Goal: Task Accomplishment & Management: Manage account settings

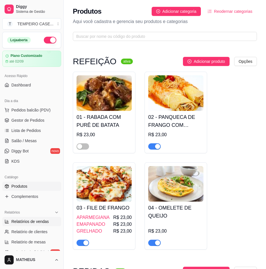
click at [33, 221] on span "Relatórios de vendas" at bounding box center [30, 222] width 38 height 6
select select "ALL"
select select "0"
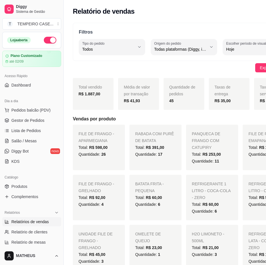
click at [86, 95] on strong "R$ 1.887,00" at bounding box center [89, 94] width 22 height 5
copy strong "1.887,00"
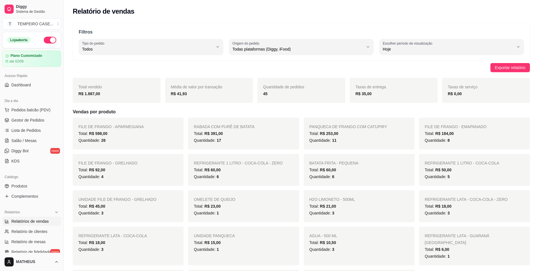
click at [195, 98] on div "Média de valor por transação R$ 41,93" at bounding box center [209, 90] width 88 height 25
click at [185, 95] on strong "R$ 41,93" at bounding box center [179, 94] width 16 height 5
drag, startPoint x: 185, startPoint y: 95, endPoint x: 181, endPoint y: 95, distance: 4.3
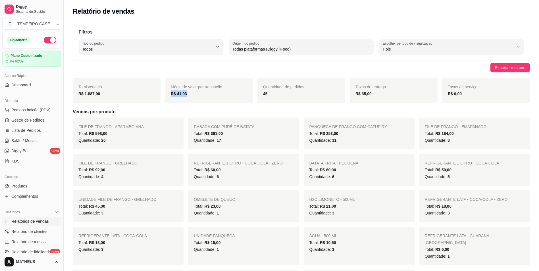
click at [181, 95] on strong "R$ 41,93" at bounding box center [179, 94] width 16 height 5
click at [180, 94] on strong "R$ 41,93" at bounding box center [179, 94] width 16 height 5
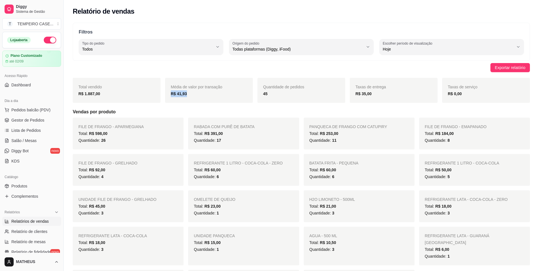
click at [180, 92] on strong "R$ 41,93" at bounding box center [179, 94] width 16 height 5
drag, startPoint x: 180, startPoint y: 91, endPoint x: 207, endPoint y: 110, distance: 32.7
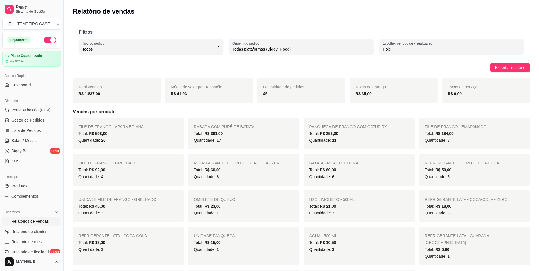
click at [207, 110] on h5 "Vendas por produto" at bounding box center [302, 112] width 458 height 7
click at [207, 94] on div "R$ 41,93" at bounding box center [209, 93] width 77 height 7
click at [205, 94] on div "R$ 41,93" at bounding box center [209, 93] width 77 height 7
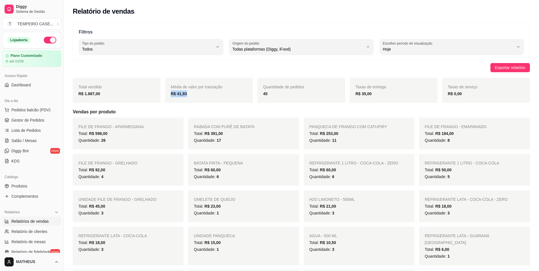
click at [205, 94] on div "R$ 41,93" at bounding box center [209, 93] width 77 height 7
click at [202, 94] on div "R$ 41,93" at bounding box center [209, 93] width 77 height 7
click at [201, 95] on div "R$ 41,93" at bounding box center [209, 93] width 77 height 7
drag, startPoint x: 86, startPoint y: 89, endPoint x: 78, endPoint y: 86, distance: 8.6
click at [78, 86] on div "Total vendido R$ 1.887,00" at bounding box center [117, 90] width 88 height 25
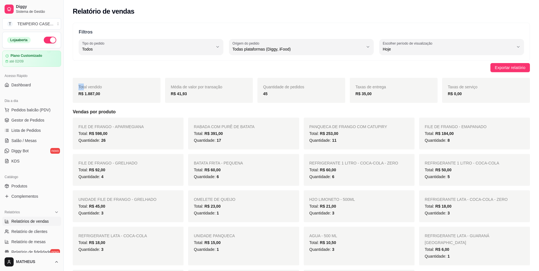
click at [78, 86] on div "Total vendido R$ 1.887,00" at bounding box center [117, 90] width 88 height 25
click at [79, 87] on span "Total vendido" at bounding box center [90, 87] width 24 height 5
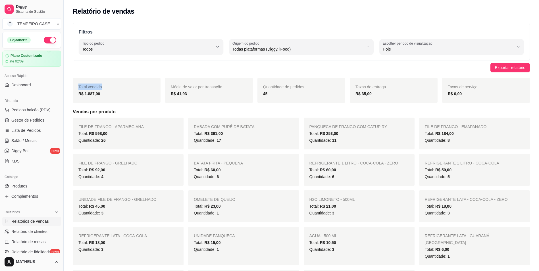
click at [79, 87] on span "Total vendido" at bounding box center [90, 87] width 24 height 5
drag, startPoint x: 79, startPoint y: 87, endPoint x: 81, endPoint y: 95, distance: 7.9
click at [81, 95] on strong "R$ 1.887,00" at bounding box center [89, 94] width 22 height 5
click at [80, 93] on strong "R$ 1.887,00" at bounding box center [89, 94] width 22 height 5
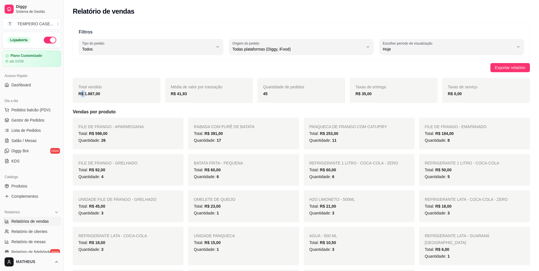
click at [80, 93] on strong "R$ 1.887,00" at bounding box center [89, 94] width 22 height 5
click at [266, 260] on div "FILE DE FRANGO - APARMEGIANA Total: R$ 598,00 Quantidade: 26 RABADA COM PURÊ DE…" at bounding box center [302, 210] width 458 height 184
click at [266, 230] on div "AGUA - 500 ML Total: R$ 10,50 Quantidade: 3" at bounding box center [359, 246] width 111 height 39
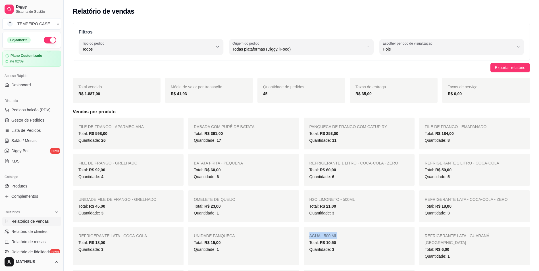
click at [266, 230] on div "AGUA - 500 ML Total: R$ 10,50 Quantidade: 3" at bounding box center [359, 246] width 111 height 39
click at [32, 176] on div "Catálogo" at bounding box center [31, 177] width 59 height 9
click at [26, 185] on span "Produtos" at bounding box center [19, 186] width 16 height 6
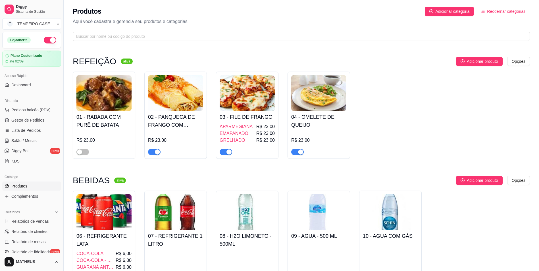
click at [120, 123] on h4 "01 - RABADA COM PURÊ DE BATATA" at bounding box center [104, 121] width 55 height 16
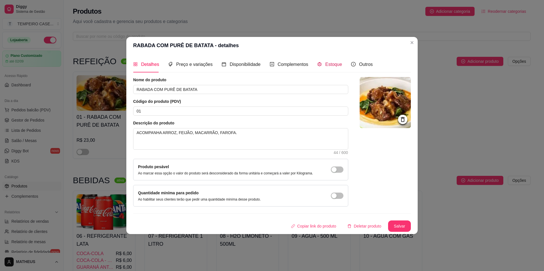
click at [266, 67] on span "Estoque" at bounding box center [333, 64] width 17 height 5
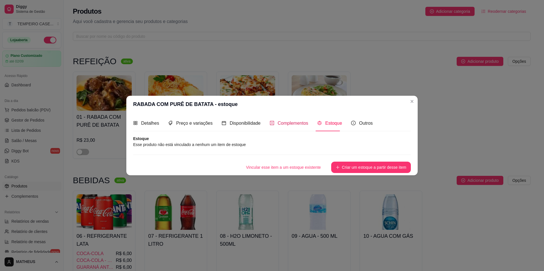
click at [266, 125] on span "Complementos" at bounding box center [293, 123] width 31 height 5
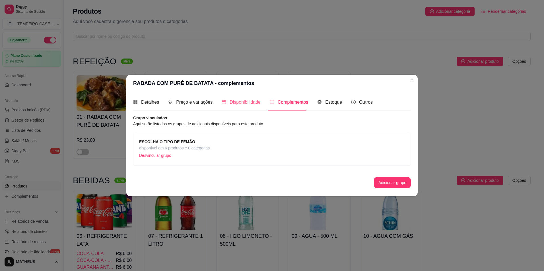
click at [230, 96] on div "Disponibilidade" at bounding box center [241, 102] width 39 height 16
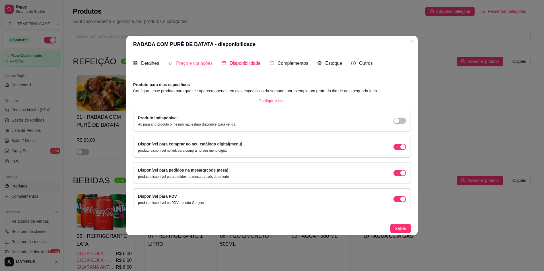
click at [183, 70] on div "Preço e variações" at bounding box center [190, 63] width 44 height 16
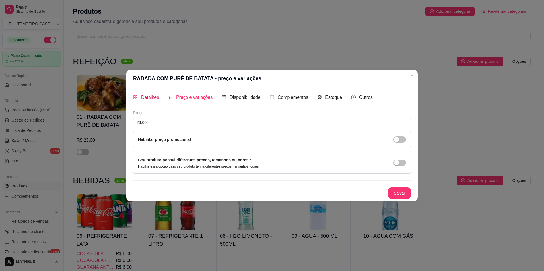
click at [158, 96] on span "Detalhes" at bounding box center [150, 97] width 18 height 5
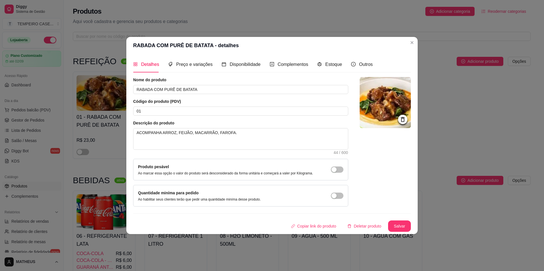
click at [266, 105] on img at bounding box center [384, 102] width 51 height 51
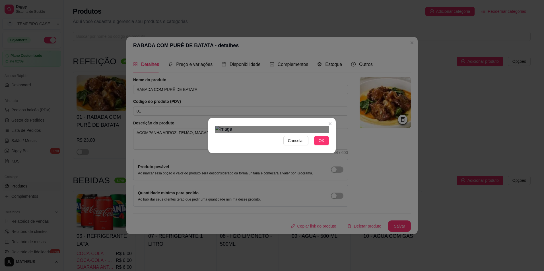
click at [266, 190] on div "Cancelar OK" at bounding box center [272, 135] width 544 height 271
click at [205, 64] on div "Cancelar OK" at bounding box center [272, 135] width 544 height 271
click at [266, 144] on span "OK" at bounding box center [322, 141] width 6 height 6
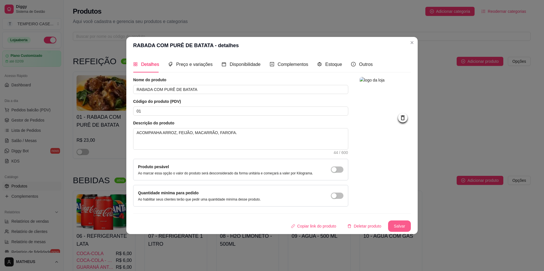
click at [266, 228] on button "Salvar" at bounding box center [399, 226] width 23 height 11
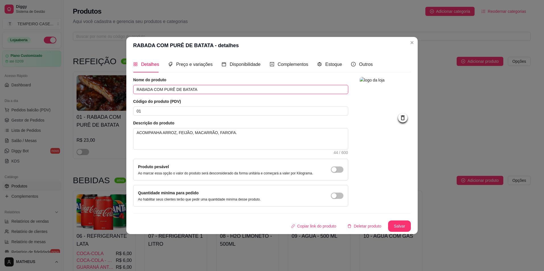
click at [210, 90] on input "RABADA COM PURÊ DE BATATA" at bounding box center [240, 89] width 215 height 9
type input "c"
type input "COSTELA SUÍNA AO MOLHO BARBECUE"
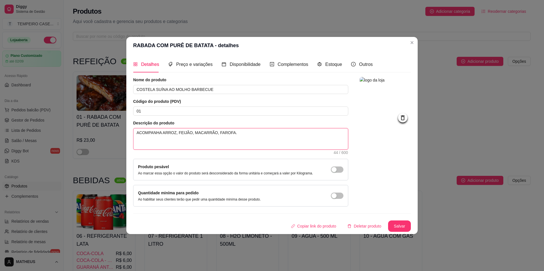
click at [160, 140] on textarea "ACOMPANHA ARROZ, FEIJÃO, MACARRÃO, FAROFA." at bounding box center [240, 139] width 214 height 21
type textarea "ACOMPANHA: ARROZ, FEIJÃO, MACARRÃO, FAROFA."
click at [245, 141] on textarea "ACOMPANHA: ARROZ, FEIJÃO, MACARRÃO, FAROFA." at bounding box center [240, 139] width 214 height 21
click at [230, 140] on textarea "ACOMPANHA: ARROZ, FEIJÃO, MACARRÃO, FAROFA." at bounding box center [240, 139] width 214 height 21
type textarea "ACOMPANHA: ARROZ, FEIJÃO, MACARRÃO, FAROFA"
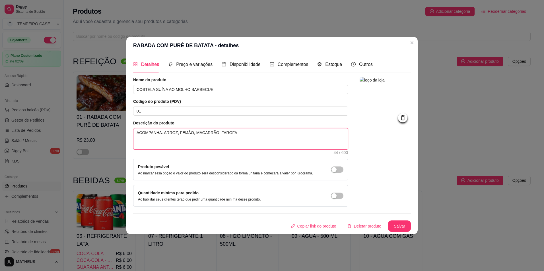
type textarea "ACOMPANHA: ARROZ, FEIJÃO, MACARRÃO, FAROFA"
type textarea "ACOMPANHA: ARROZ, FEIJÃO, MACARRÃO, FAROFA E"
type textarea "ACOMPANHA: ARROZ, FEIJÃO, MACARRÃO, FAROFA"
type textarea "ACOMPANHA: ARROZ, FEIJÃO, MACARRÃO, FAROFA,"
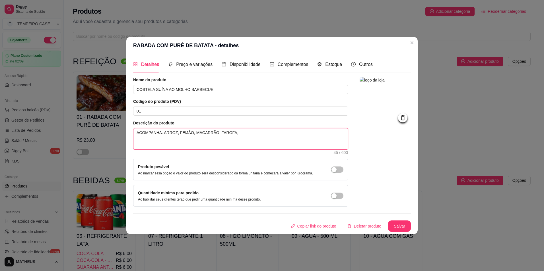
type textarea "ACOMPANHA: ARROZ, FEIJÃO, MACARRÃO, FAROFA,"
type textarea "ACOMPANHA: ARROZ, FEIJÃO, MACARRÃO, FAROFA, C"
type textarea "ACOMPANHA: ARROZ, FEIJÃO, MACARRÃO, FAROFA, CO"
type textarea "ACOMPANHA: ARROZ, FEIJÃO, MACARRÃO, FAROFA, COU"
type textarea "ACOMPANHA: ARROZ, FEIJÃO, MACARRÃO, FAROFA, COUV"
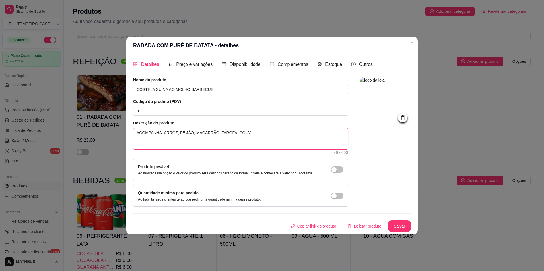
type textarea "ACOMPANHA: ARROZ, FEIJÃO, MACARRÃO, FAROFA, COUVE"
type textarea "ACOMPANHA: ARROZ, FEIJÃO, MACARRÃO, FAROFA, COUVE E"
type textarea "ACOMPANHA: ARROZ, FEIJÃO, MACARRÃO, FAROFA, COUVE E B"
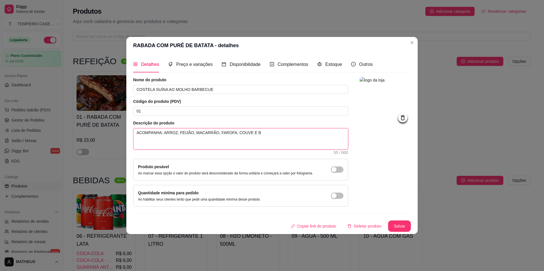
type textarea "ACOMPANHA: ARROZ, FEIJÃO, MACARRÃO, FAROFA, COUVE E BA"
type textarea "ACOMPANHA: ARROZ, FEIJÃO, MACARRÃO, FAROFA, COUVE E BAN"
type textarea "ACOMPANHA: ARROZ, FEIJÃO, MACARRÃO, FAROFA, COUVE E BANA"
type textarea "ACOMPANHA: ARROZ, FEIJÃO, MACARRÃO, FAROFA, COUVE E [MEDICAL_DATA]"
type textarea "ACOMPANHA: ARROZ, FEIJÃO, MACARRÃO, FAROFA, COUVE E BANANA"
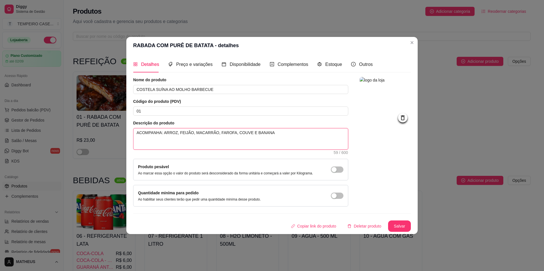
type textarea "ACOMPANHA: ARROZ, FEIJÃO, MACARRÃO, FAROFA, COUVE E BANANA"
type textarea "ACOMPANHA: ARROZ, FEIJÃO, MACARRÃO, FAROFA, COUVE E BANANA E"
type textarea "ACOMPANHA: ARROZ, FEIJÃO, MACARRÃO, FAROFA, COUVE E BANANA EM"
type textarea "ACOMPANHA: ARROZ, FEIJÃO, MACARRÃO, FAROFA, COUVE E BANANA EMP"
type textarea "ACOMPANHA: ARROZ, FEIJÃO, MACARRÃO, FAROFA, COUVE E BANANA EMPA"
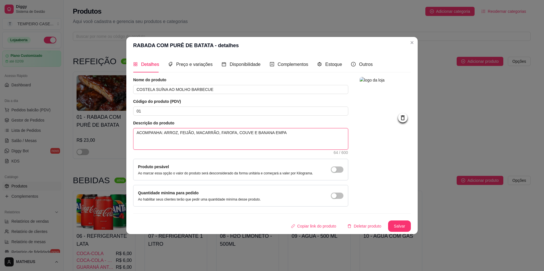
type textarea "ACOMPANHA: ARROZ, FEIJÃO, MACARRÃO, FAROFA, COUVE E BANANA EMPAN"
type textarea "ACOMPANHA: ARROZ, FEIJÃO, MACARRÃO, FAROFA, COUVE E BANANA EMPANA"
type textarea "ACOMPANHA: ARROZ, FEIJÃO, MACARRÃO, FAROFA, COUVE E BANANA EMPANAD"
type textarea "ACOMPANHA: ARROZ, FEIJÃO, MACARRÃO, FAROFA, COUVE E BANANA EMPANADA"
type textarea "ACOMPANHA: ARROZ, FEIJÃO, MACARRÃO, FAROFA, COUVE E BANANA EMPANADA."
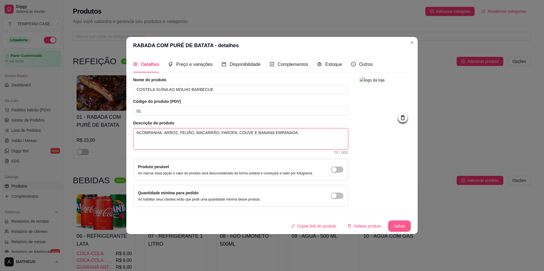
type textarea "ACOMPANHA: ARROZ, FEIJÃO, MACARRÃO, FAROFA, COUVE E BANANA EMPANADA."
click at [266, 231] on button "Salvar" at bounding box center [399, 226] width 23 height 11
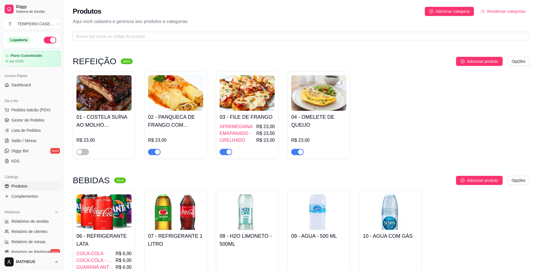
click at [76, 152] on div "01 - COSTELA SUÍNA AO MOLHO BARBECUE R$ 23,00" at bounding box center [104, 115] width 63 height 87
click at [83, 150] on span "button" at bounding box center [83, 152] width 13 height 6
click at [176, 100] on img at bounding box center [175, 93] width 55 height 36
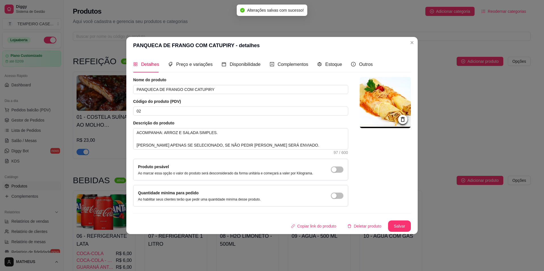
click at [266, 95] on img at bounding box center [384, 102] width 51 height 51
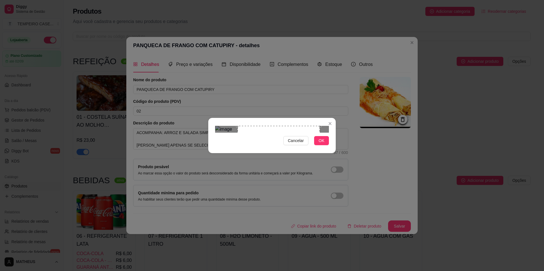
click at [266, 131] on div "Use the arrow keys to move the crop selection area" at bounding box center [278, 167] width 82 height 82
click at [266, 152] on div "Use the arrow keys to move the crop selection area" at bounding box center [271, 160] width 69 height 69
click at [266, 135] on div "Use the arrow keys to move the crop selection area" at bounding box center [278, 168] width 67 height 67
click at [266, 146] on div "Use the arrow keys to move the crop selection area" at bounding box center [273, 174] width 56 height 56
click at [266, 143] on div "Use the arrow keys to move the crop selection area" at bounding box center [278, 171] width 56 height 56
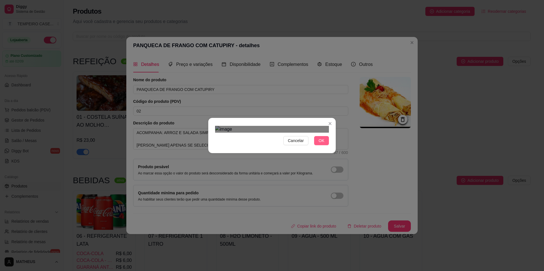
click at [266, 144] on span "OK" at bounding box center [322, 141] width 6 height 6
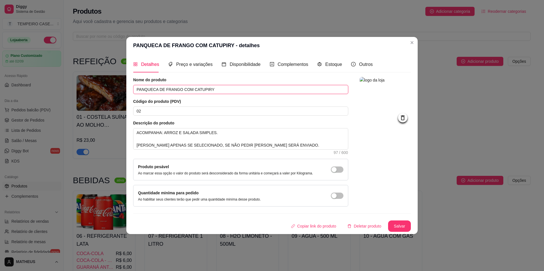
click at [200, 90] on input "PANQUECA DE FRANGO COM CATUPIRY" at bounding box center [240, 89] width 215 height 9
type input "ARRUMADINHO DE CHARQUE E [GEOGRAPHIC_DATA]"
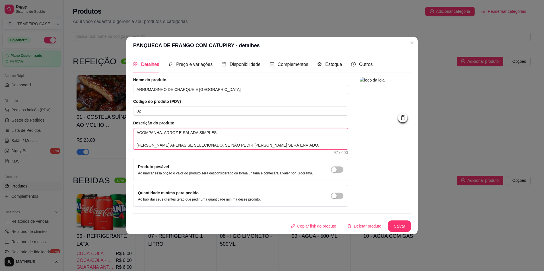
click at [171, 140] on textarea "ACOMPANHA: ARROZ E SALADA SIMPLES. [PERSON_NAME] APENAS SE SELECIONADO, SE NÃO …" at bounding box center [240, 139] width 214 height 21
click at [171, 141] on textarea "ACOMPANHA: ARROZ E SALADA SIMPLES. [PERSON_NAME] APENAS SE SELECIONADO, SE NÃO …" at bounding box center [240, 139] width 214 height 21
click at [169, 148] on textarea "ACOMPANHA: ARROZ E SALADA SIMPLES. [PERSON_NAME] APENAS SE SELECIONADO, SE NÃO …" at bounding box center [240, 139] width 214 height 21
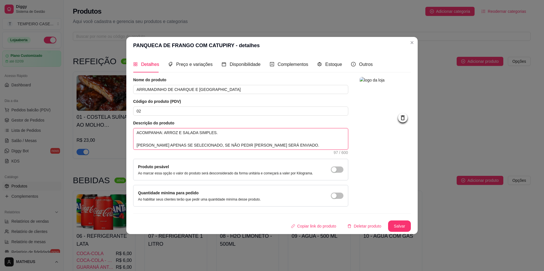
type textarea "ACOMPANHA: ARROZ E SALADA SIMPLES."
click at [228, 131] on textarea "ACOMPANHA: ARROZ E SALADA SIMPLES." at bounding box center [240, 139] width 214 height 21
drag, startPoint x: 228, startPoint y: 131, endPoint x: 179, endPoint y: 132, distance: 48.6
click at [179, 132] on textarea "ACOMPANHA: ARROZ E SALADA SIMPLES." at bounding box center [240, 139] width 214 height 21
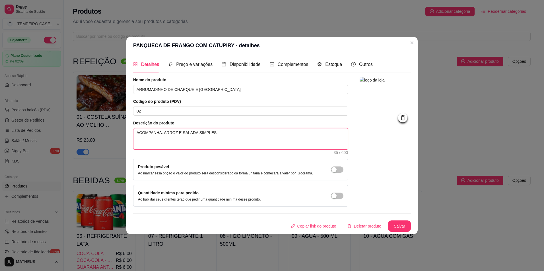
type textarea "ACOMPANHA: ARROZ E"
type textarea "ACOMPANHA: ARROZ"
type textarea "ACOMPANHA: ARROZ,"
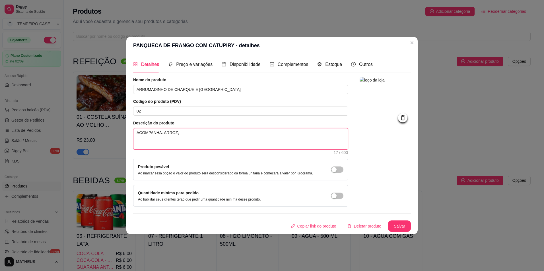
type textarea "ACOMPANHA: ARROZ,"
type textarea "ACOMPANHA: ARROZ, D"
type textarea "ACOMPANHA: ARROZ, DA"
type textarea "ACOMPANHA: ARROZ, D"
type textarea "ACOMPANHA: ARROZ,"
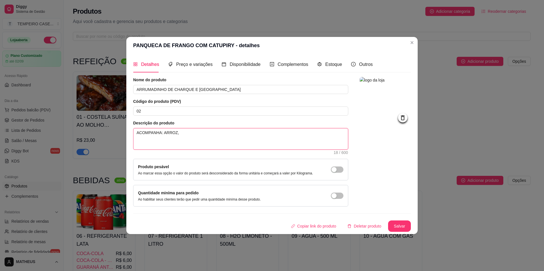
type textarea "ACOMPANHA: ARROZ, F"
type textarea "ACOMPANHA: ARROZ, FA"
type textarea "ACOMPANHA: ARROZ, FAR"
type textarea "ACOMPANHA: ARROZ, FARO"
type textarea "ACOMPANHA: ARROZ, FAROF"
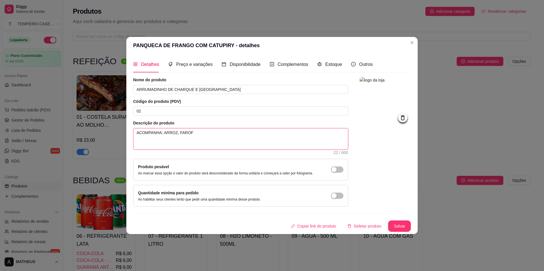
type textarea "ACOMPANHA: ARROZ, FAROFA"
type textarea "ACOMPANHA: ARROZ, FAROFA E"
type textarea "ACOMPANHA: ARROZ, FAROFA E V"
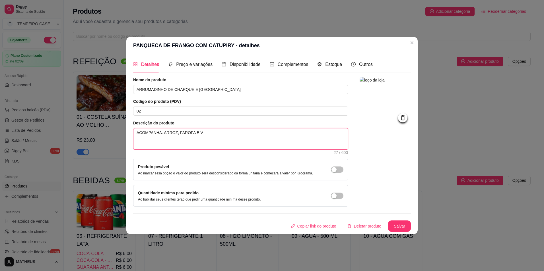
type textarea "ACOMPANHA: ARROZ, FAROFA E VI"
type textarea "ACOMPANHA: ARROZ, FAROFA E VIN"
type textarea "ACOMPANHA: ARROZ, FAROFA E VINA"
type textarea "ACOMPANHA: ARROZ, FAROFA E VINAG"
type textarea "ACOMPANHA: ARROZ, FAROFA E VINAGR"
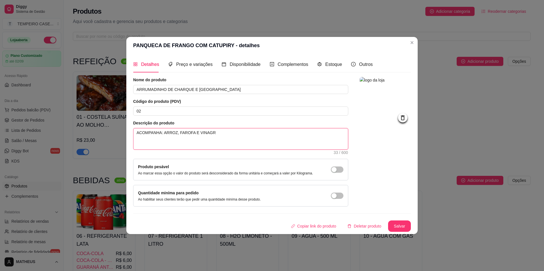
type textarea "ACOMPANHA: ARROZ, FAROFA E VINAGRE"
type textarea "ACOMPANHA: ARROZ, FAROFA E VINAGRET"
type textarea "ACOMPANHA: ARROZ, FAROFA E VINAGRETE"
type textarea "ACOMPANHA: ARROZ, FAROFA E VINAGRETE."
click at [266, 219] on div "Nome do produto ARRUMADINHO DE CHARQUE E CALABRESA Código do produto (PDV) 02 D…" at bounding box center [272, 154] width 278 height 155
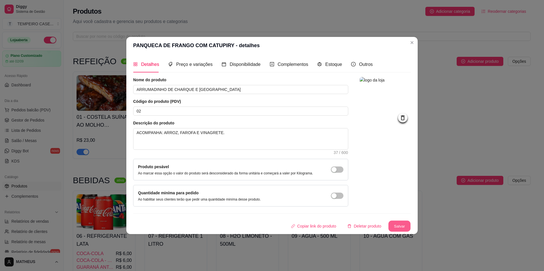
click at [266, 222] on button "Salvar" at bounding box center [399, 226] width 22 height 11
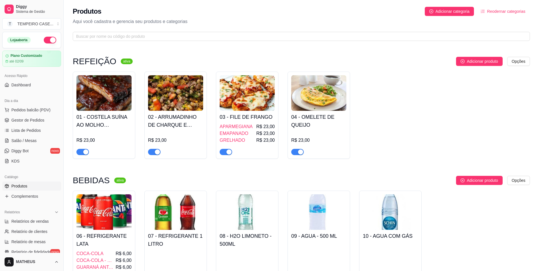
click at [181, 117] on h4 "02 - ARRUMADINHO DE CHARQUE E [GEOGRAPHIC_DATA]" at bounding box center [175, 121] width 55 height 16
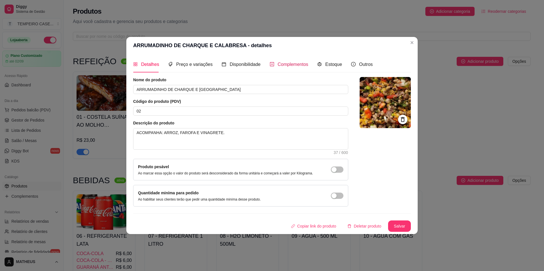
click at [266, 66] on span "Complementos" at bounding box center [293, 64] width 31 height 5
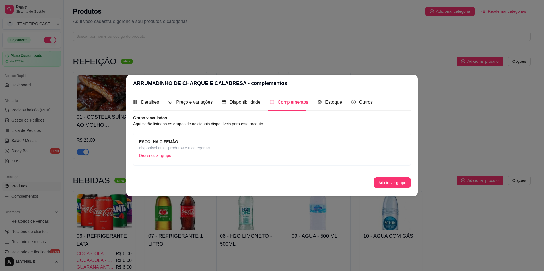
click at [151, 158] on p "Desvincular grupo" at bounding box center [174, 155] width 71 height 9
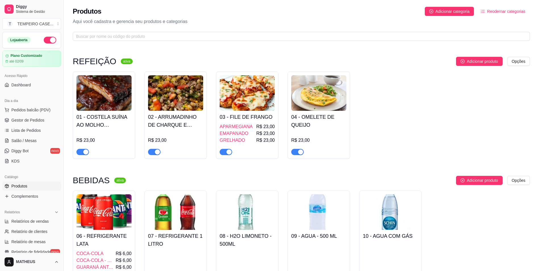
click at [90, 123] on h4 "01 - COSTELA SUÍNA AO MOLHO BARBECUE" at bounding box center [104, 121] width 55 height 16
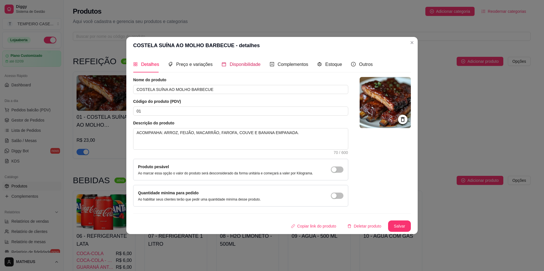
click at [239, 64] on span "Disponibilidade" at bounding box center [245, 64] width 31 height 5
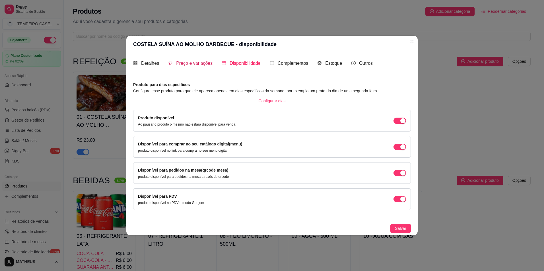
click at [205, 66] on span "Preço e variações" at bounding box center [194, 63] width 36 height 5
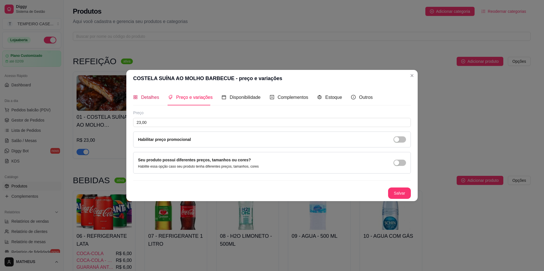
click at [150, 100] on span "Detalhes" at bounding box center [150, 97] width 18 height 5
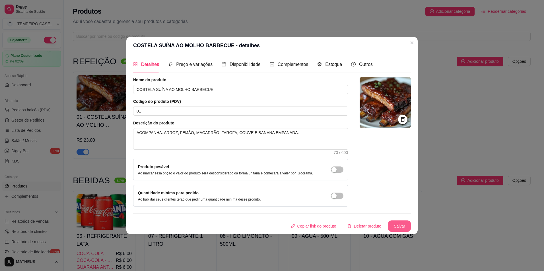
click at [266, 224] on button "Salvar" at bounding box center [399, 226] width 23 height 11
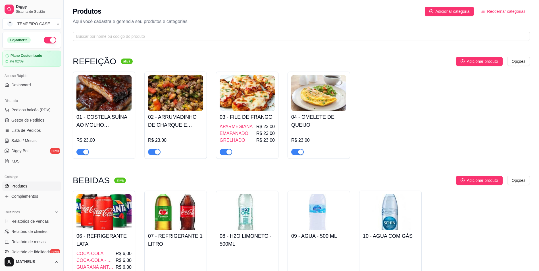
click at [187, 103] on img at bounding box center [175, 93] width 55 height 36
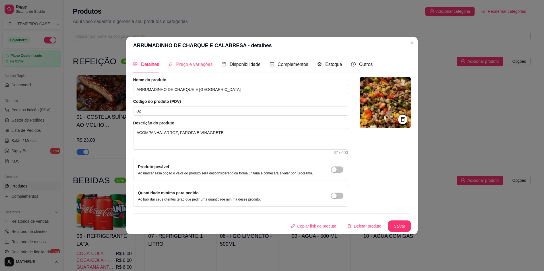
click at [197, 71] on div "Preço e variações" at bounding box center [190, 64] width 44 height 16
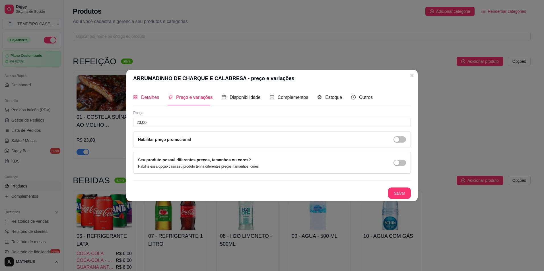
click at [146, 97] on span "Detalhes" at bounding box center [150, 97] width 18 height 5
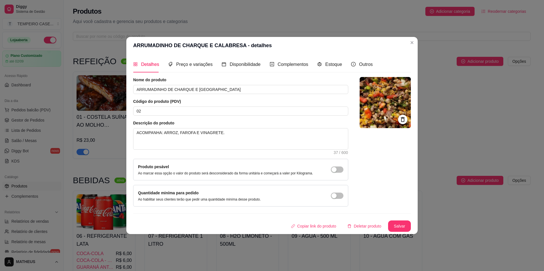
click at [204, 68] on div "Preço e variações" at bounding box center [190, 64] width 44 height 16
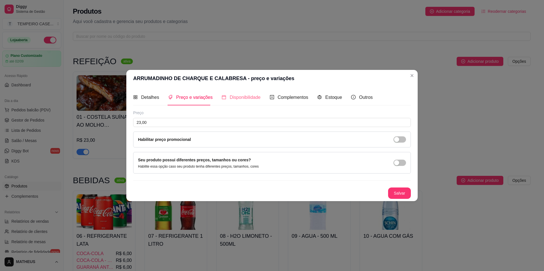
click at [241, 93] on div "Disponibilidade" at bounding box center [241, 97] width 39 height 16
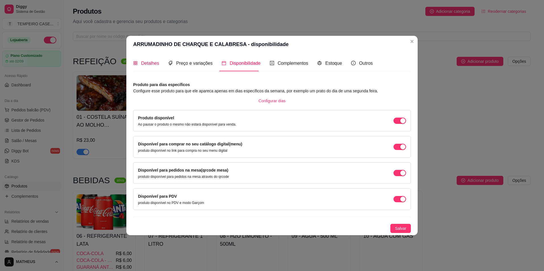
click at [156, 63] on span "Detalhes" at bounding box center [150, 63] width 18 height 5
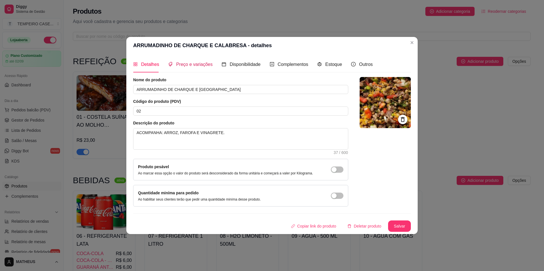
click at [181, 64] on span "Preço e variações" at bounding box center [194, 64] width 36 height 5
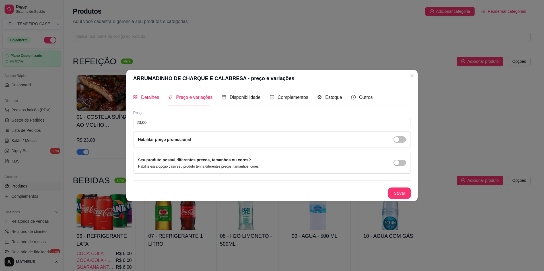
click at [151, 95] on span "Detalhes" at bounding box center [150, 97] width 18 height 5
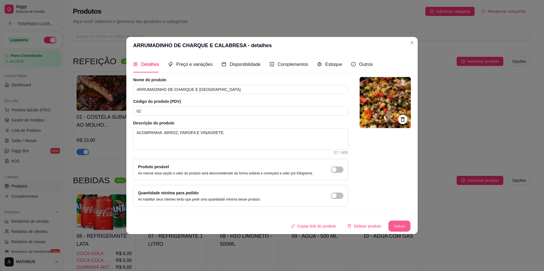
click at [266, 227] on button "Salvar" at bounding box center [399, 226] width 22 height 11
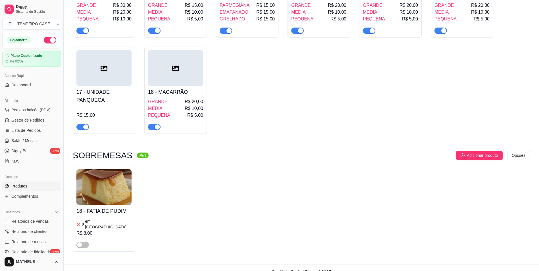
scroll to position [408, 0]
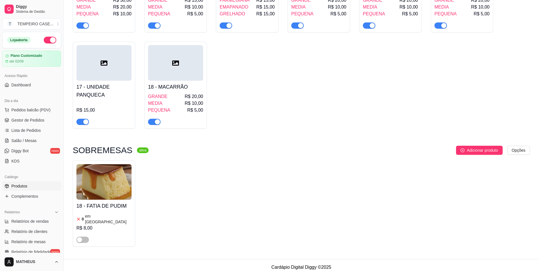
click at [208, 176] on div "18 - FATIA DE PUDIM 0 em estoque R$ 8,00" at bounding box center [302, 204] width 458 height 86
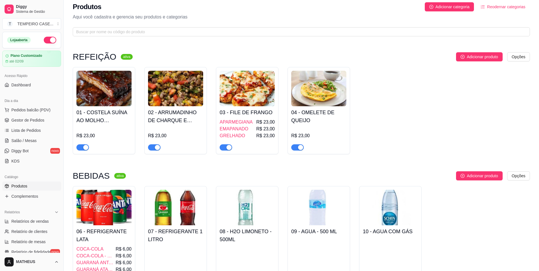
scroll to position [0, 0]
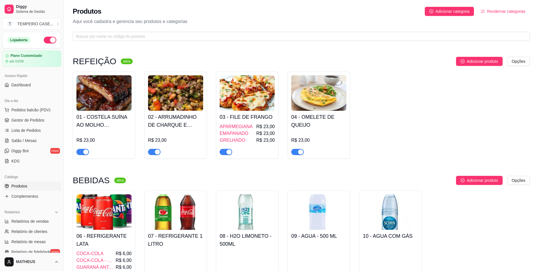
drag, startPoint x: 381, startPoint y: 112, endPoint x: 381, endPoint y: 116, distance: 4.0
click at [266, 116] on div "01 - COSTELA SUÍNA AO MOLHO BARBECUE R$ 23,00 02 - ARRUMADINHO DE CHARQUE E CAL…" at bounding box center [302, 115] width 458 height 87
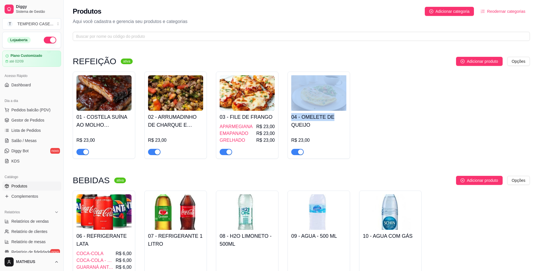
drag, startPoint x: 380, startPoint y: 115, endPoint x: 364, endPoint y: 104, distance: 18.7
click at [266, 104] on div "01 - COSTELA SUÍNA AO MOLHO BARBECUE R$ 23,00 02 - ARRUMADINHO DE CHARQUE E CAL…" at bounding box center [302, 115] width 458 height 87
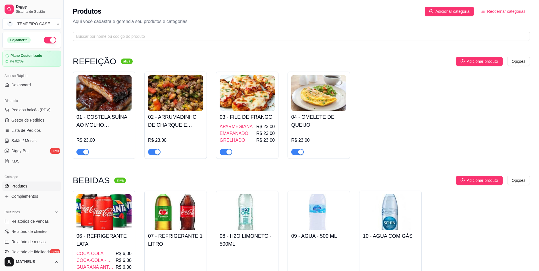
drag, startPoint x: 364, startPoint y: 104, endPoint x: 376, endPoint y: 130, distance: 27.7
click at [266, 130] on div "01 - COSTELA SUÍNA AO MOLHO BARBECUE R$ 23,00 02 - ARRUMADINHO DE CHARQUE E CAL…" at bounding box center [302, 115] width 458 height 87
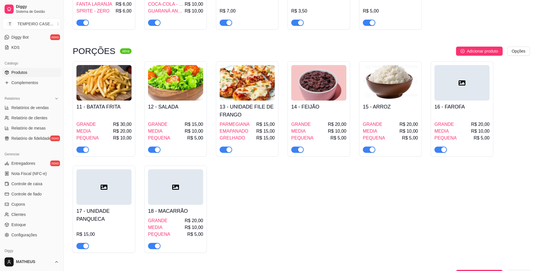
scroll to position [313, 0]
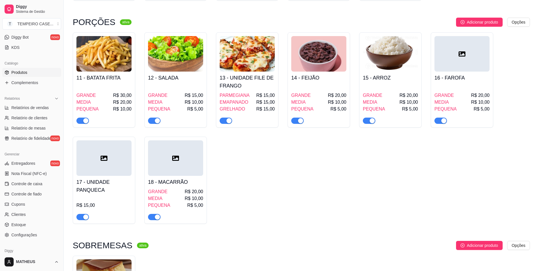
click at [266, 196] on div "11 - BATATA FRITA GRANDE R$ 30,00 MEDIA R$ 20,00 PEQUENA R$ 10,00 12 - SALADA G…" at bounding box center [302, 128] width 458 height 192
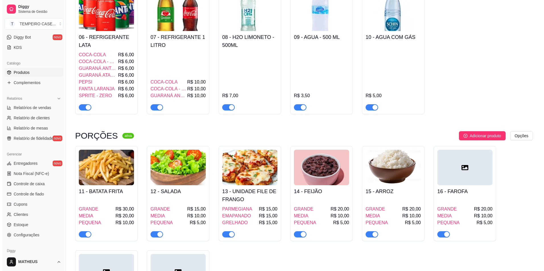
scroll to position [142, 0]
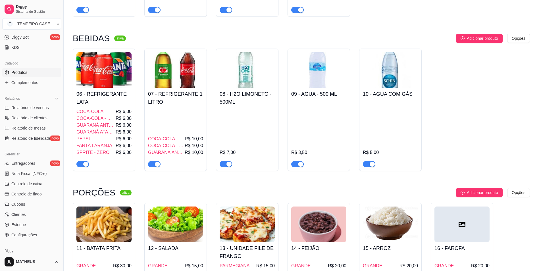
click at [119, 138] on span "R$ 6,00" at bounding box center [124, 139] width 16 height 7
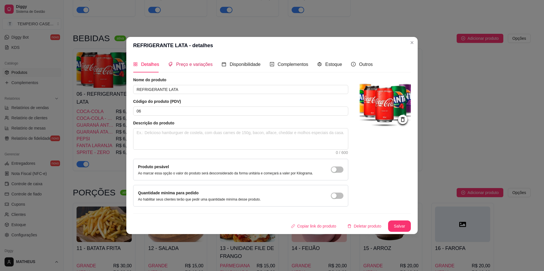
click at [195, 67] on span "Preço e variações" at bounding box center [194, 64] width 36 height 5
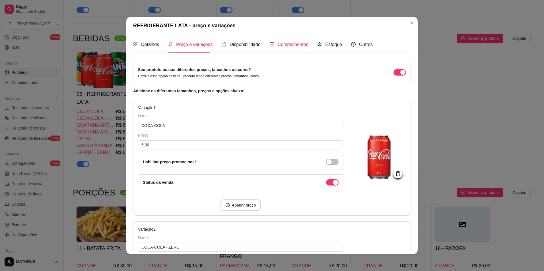
click at [266, 42] on span "Complementos" at bounding box center [293, 44] width 31 height 5
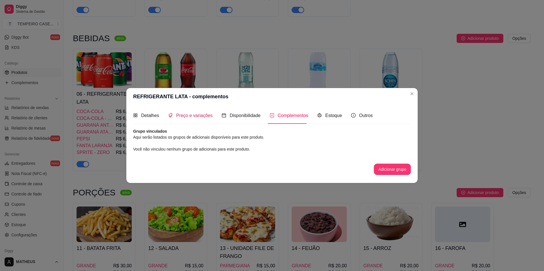
click at [189, 116] on span "Preço e variações" at bounding box center [194, 115] width 36 height 5
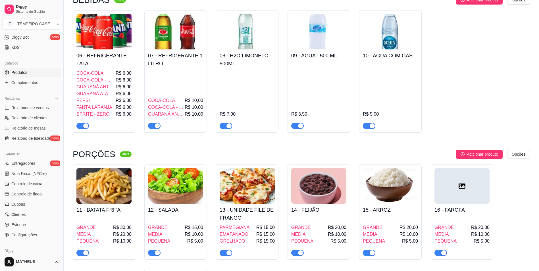
scroll to position [0, 0]
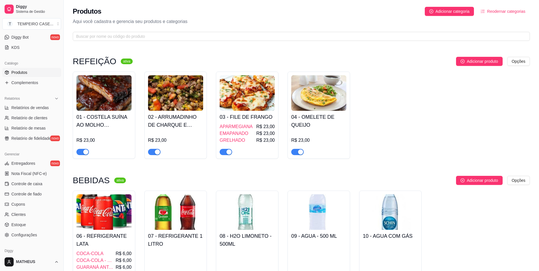
click at [94, 122] on h4 "01 - COSTELA SUÍNA AO MOLHO BARBECUE" at bounding box center [104, 121] width 55 height 16
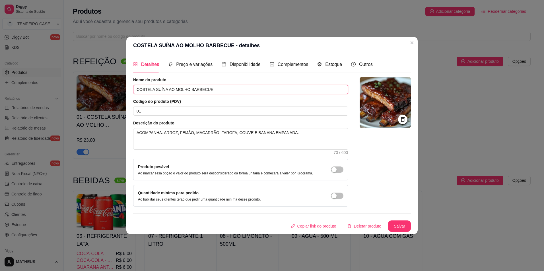
click at [149, 88] on input "COSTELA SUÍNA AO MOLHO BARBECUE" at bounding box center [240, 89] width 215 height 9
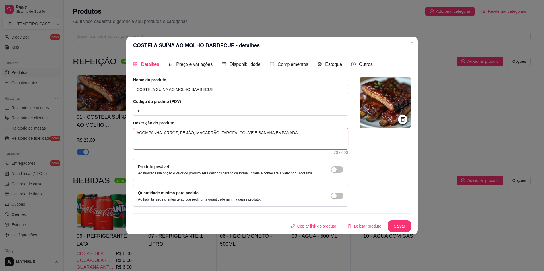
click at [163, 141] on textarea "ACOMPANHA: ARROZ, FEIJÃO, MACARRÃO, FAROFA, COUVE E BANANA EMPANADA." at bounding box center [240, 139] width 214 height 21
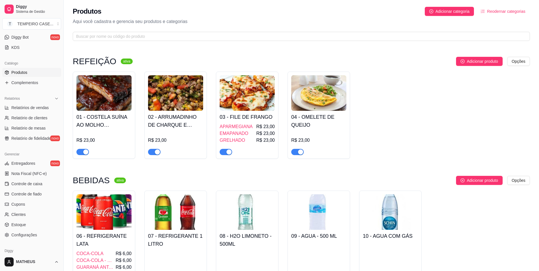
click at [176, 124] on h4 "02 - ARRUMADINHO DE CHARQUE E [GEOGRAPHIC_DATA]" at bounding box center [175, 121] width 55 height 16
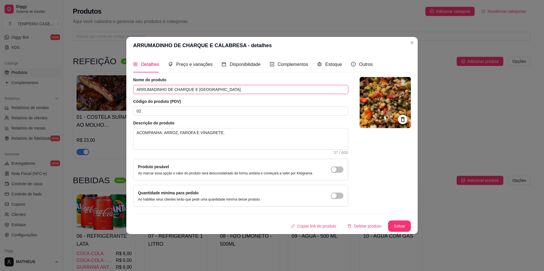
click at [169, 92] on input "ARRUMADINHO DE CHARQUE E [GEOGRAPHIC_DATA]" at bounding box center [240, 89] width 215 height 9
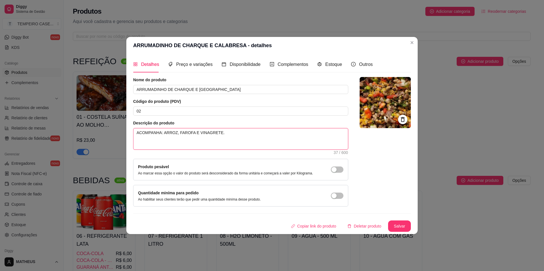
click at [201, 131] on textarea "ACOMPANHA: ARROZ, FAROFA E VINAGRETE." at bounding box center [240, 139] width 214 height 21
click at [266, 225] on button "Salvar" at bounding box center [399, 226] width 23 height 11
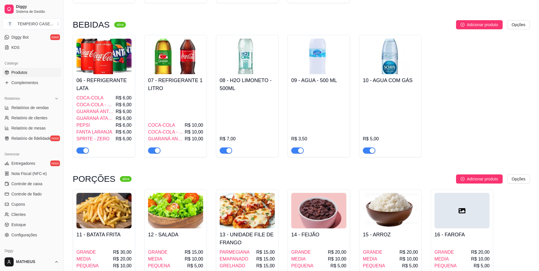
scroll to position [85, 0]
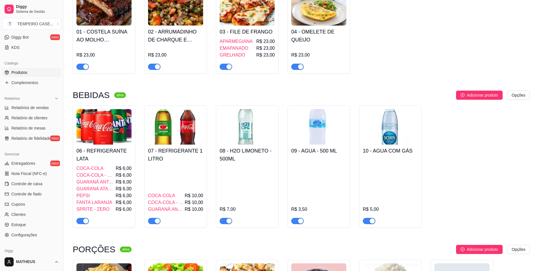
click at [173, 59] on div at bounding box center [175, 64] width 55 height 11
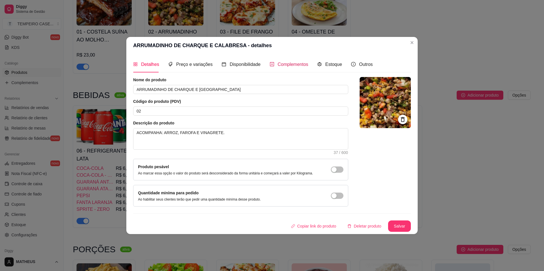
click at [266, 64] on div "Complementos" at bounding box center [289, 64] width 39 height 7
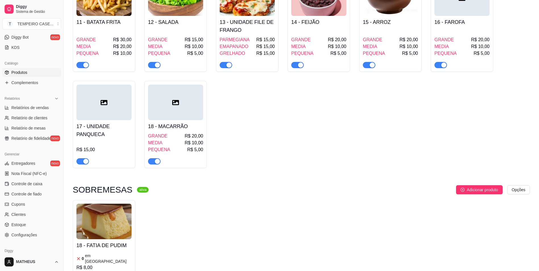
scroll to position [408, 0]
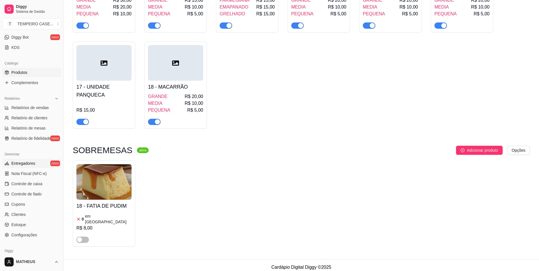
click at [27, 167] on link "Entregadores novo" at bounding box center [31, 163] width 59 height 9
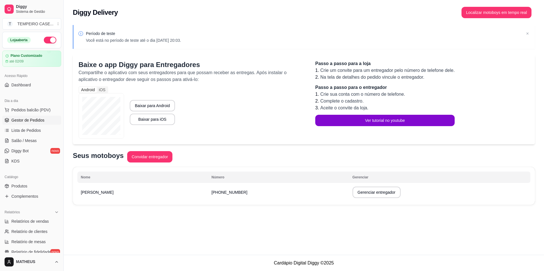
click at [36, 124] on link "Gestor de Pedidos" at bounding box center [31, 120] width 59 height 9
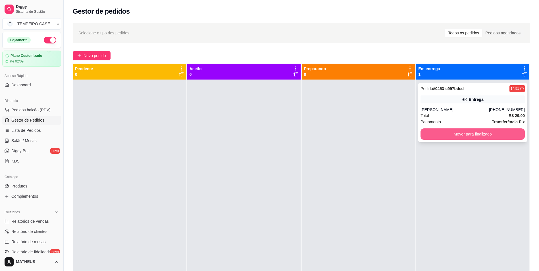
click at [266, 135] on button "Mover para finalizado" at bounding box center [473, 134] width 104 height 11
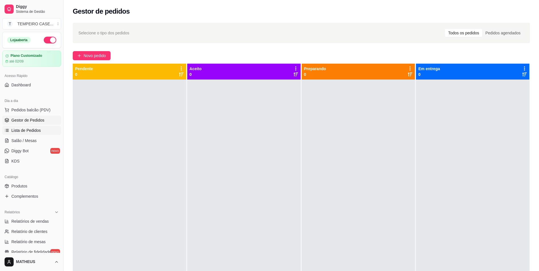
click at [26, 130] on span "Lista de Pedidos" at bounding box center [26, 131] width 30 height 6
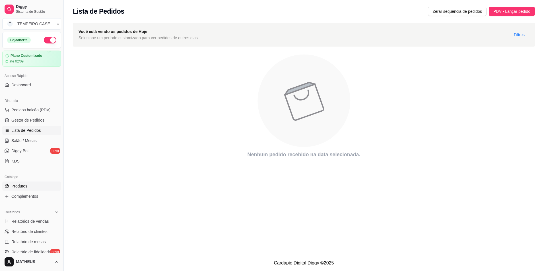
click at [24, 186] on span "Produtos" at bounding box center [19, 186] width 16 height 6
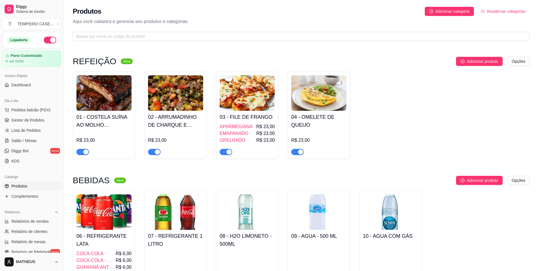
click at [115, 180] on sup "ativa" at bounding box center [120, 181] width 12 height 6
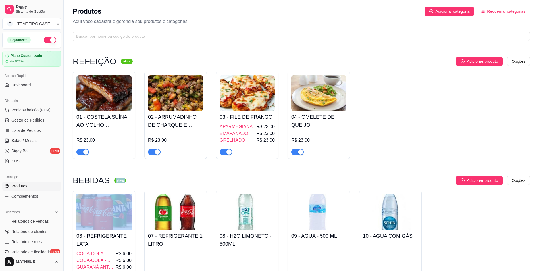
click at [115, 180] on sup "ativa" at bounding box center [120, 181] width 12 height 6
drag, startPoint x: 115, startPoint y: 180, endPoint x: 149, endPoint y: 182, distance: 34.2
click at [149, 182] on div "Adicionar produto Opções" at bounding box center [331, 180] width 400 height 9
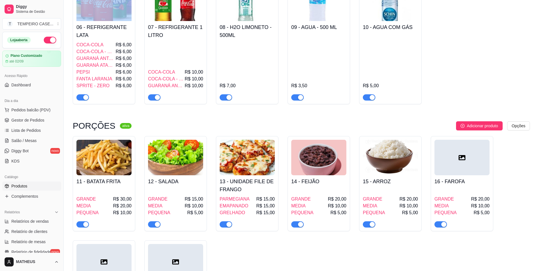
scroll to position [380, 0]
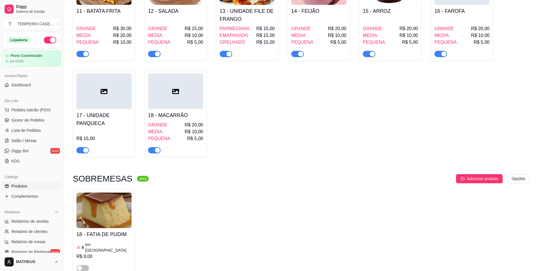
click at [81, 150] on span "button" at bounding box center [83, 150] width 13 height 6
click at [266, 153] on div "11 - BATATA FRITA GRANDE R$ 30,00 MEDIA R$ 20,00 PEQUENA R$ 10,00 12 - SALADA G…" at bounding box center [302, 62] width 458 height 192
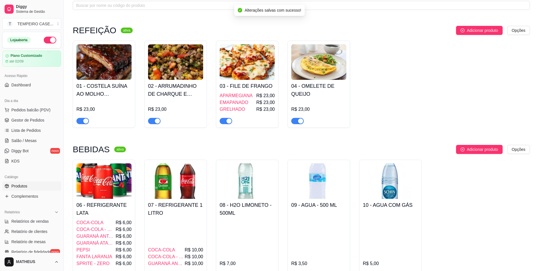
scroll to position [0, 0]
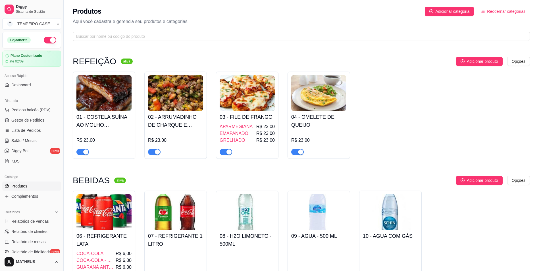
drag, startPoint x: 61, startPoint y: 98, endPoint x: 92, endPoint y: 100, distance: 30.5
drag, startPoint x: 64, startPoint y: 96, endPoint x: 52, endPoint y: 97, distance: 11.4
click at [52, 97] on div "Diggy Sistema de Gestão T TEMPEIRO CASE ... Loja aberta Plano Customizado até 0…" at bounding box center [31, 135] width 63 height 271
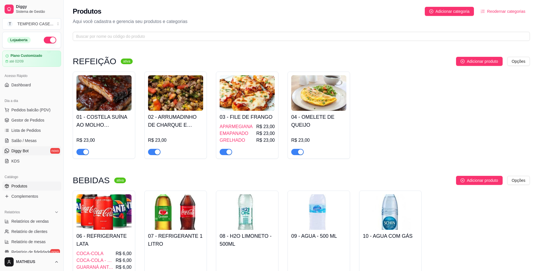
click at [27, 148] on link "Diggy Bot novo" at bounding box center [31, 150] width 59 height 9
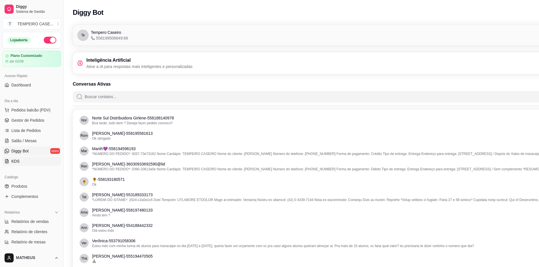
click at [36, 162] on link "KDS" at bounding box center [31, 161] width 59 height 9
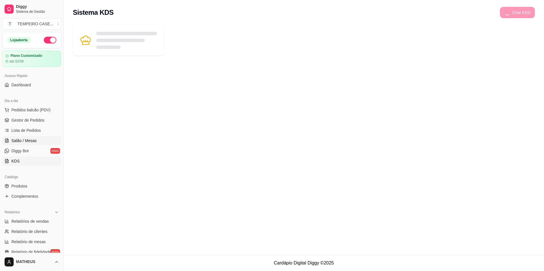
click at [34, 142] on span "Salão / Mesas" at bounding box center [23, 141] width 25 height 6
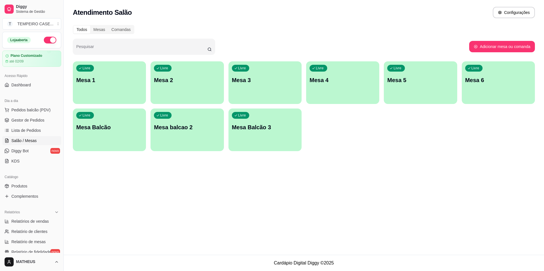
click at [266, 162] on div "Atendimento Salão Configurações Todos Mesas Comandas Pesquisar Adicionar mesa o…" at bounding box center [304, 127] width 480 height 255
